Goal: Task Accomplishment & Management: Use online tool/utility

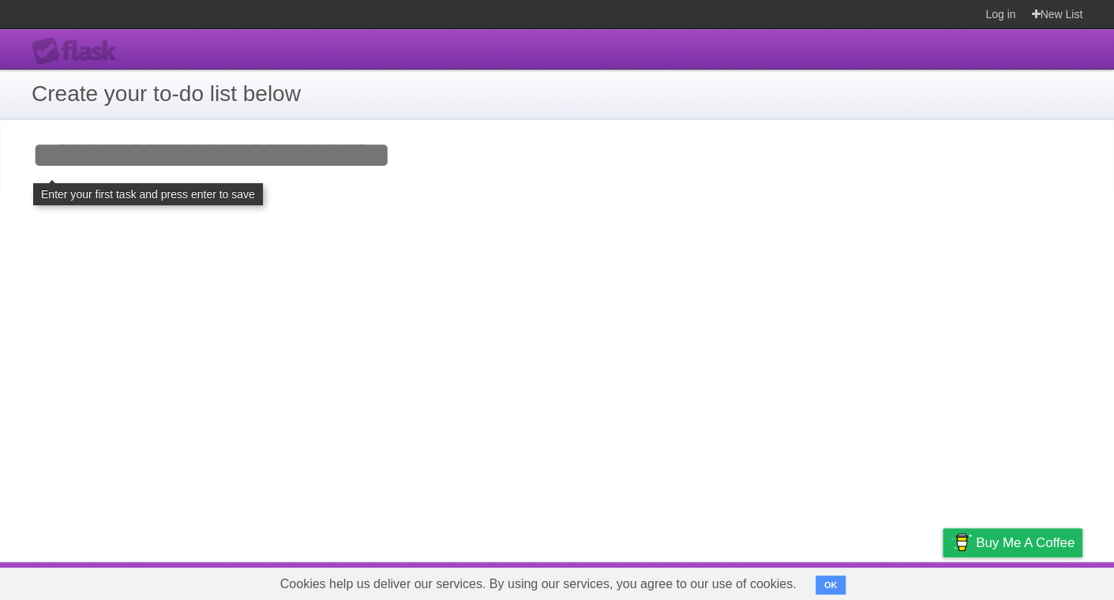
click at [369, 159] on input "Add your first task" at bounding box center [557, 155] width 1114 height 73
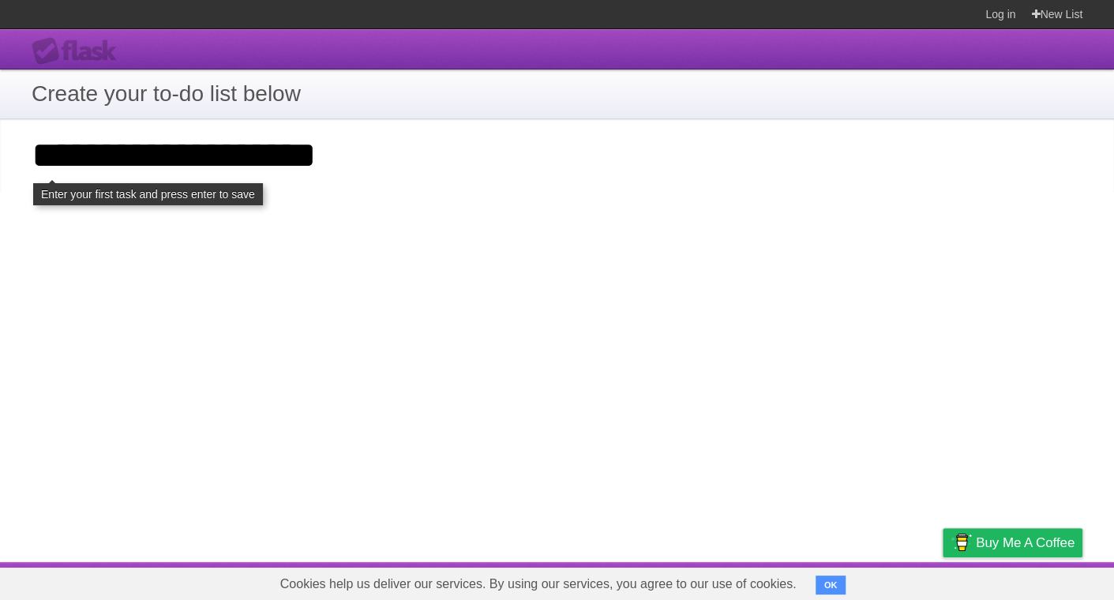
type input "**********"
click input "**********" at bounding box center [0, 0] width 0 height 0
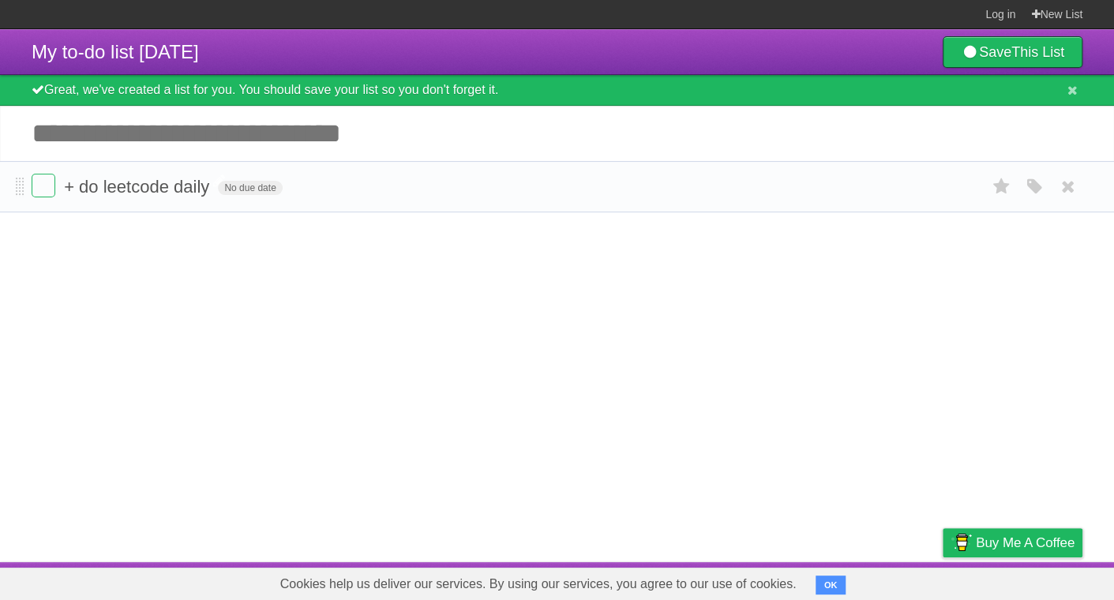
click at [170, 183] on span "+ do leetcode daily" at bounding box center [138, 187] width 149 height 20
